Goal: Find specific page/section: Find specific page/section

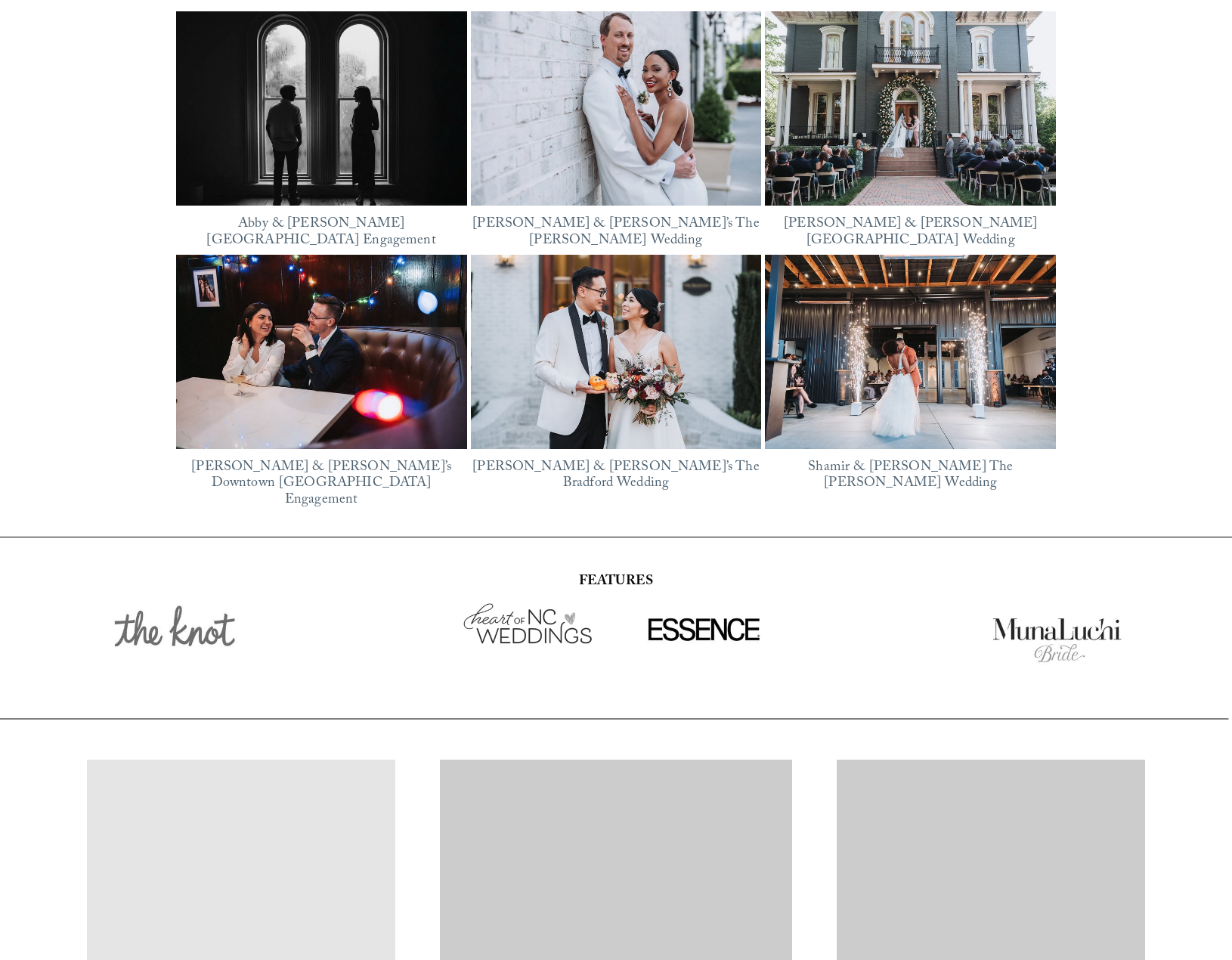
scroll to position [2539, 0]
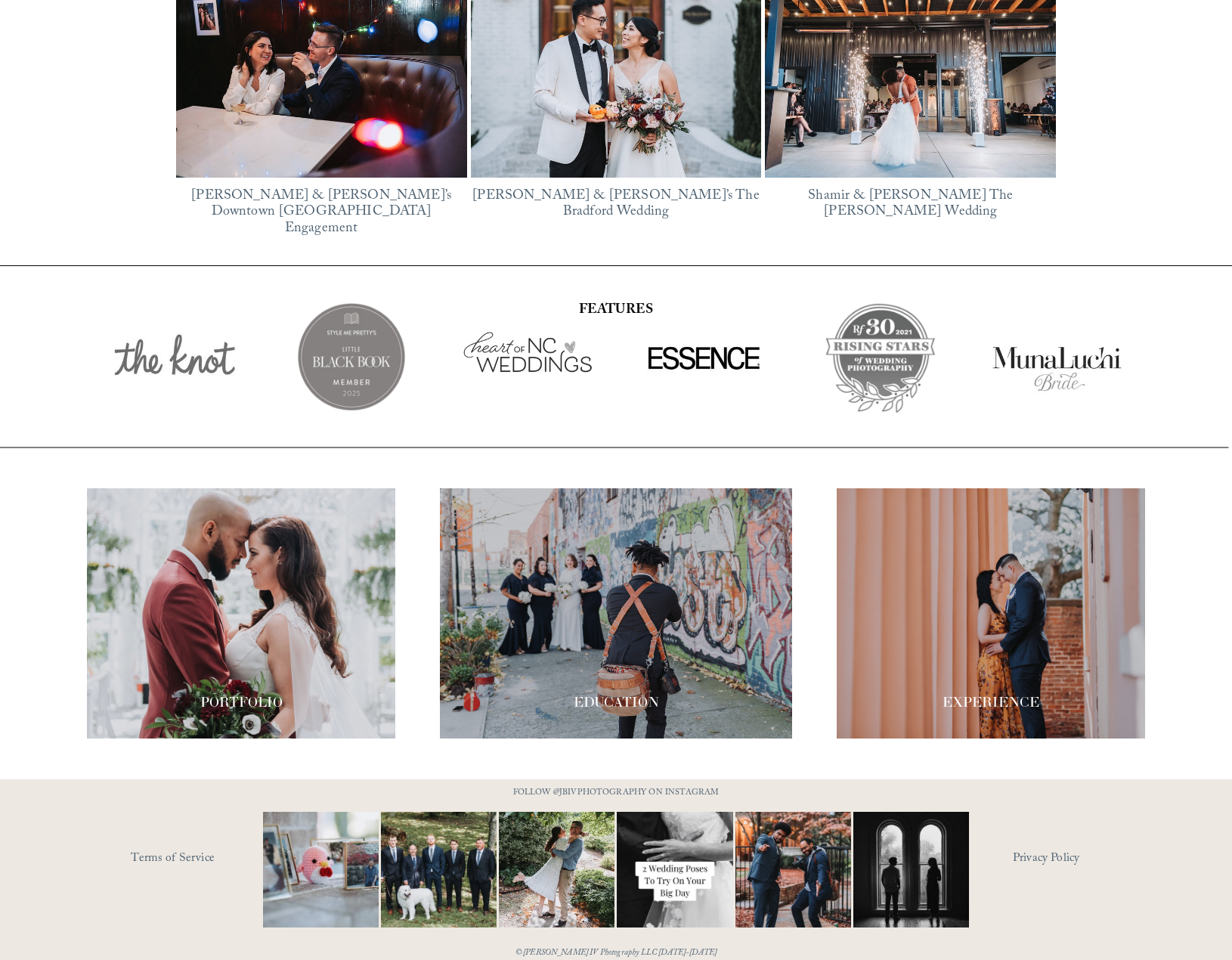
click at [947, 623] on div at bounding box center [991, 613] width 309 height 250
